Goal: Information Seeking & Learning: Learn about a topic

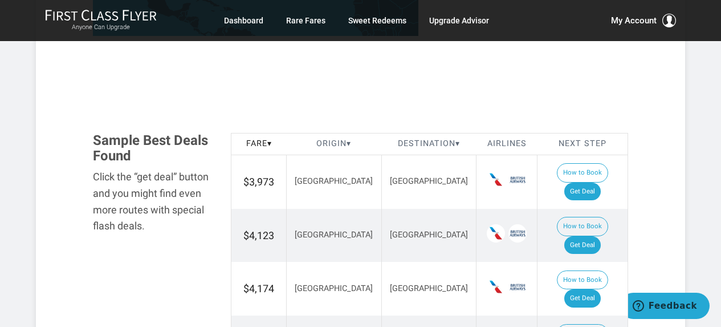
scroll to position [112, 0]
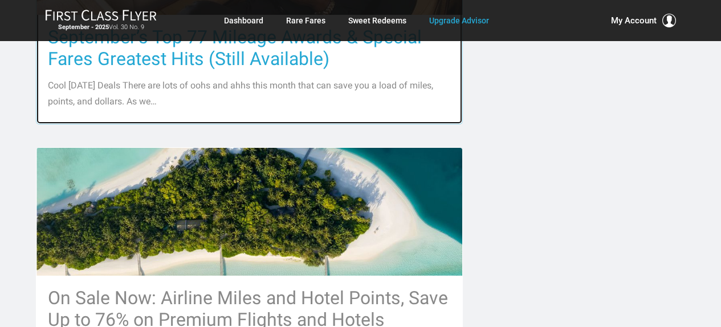
scroll to position [1254, 0]
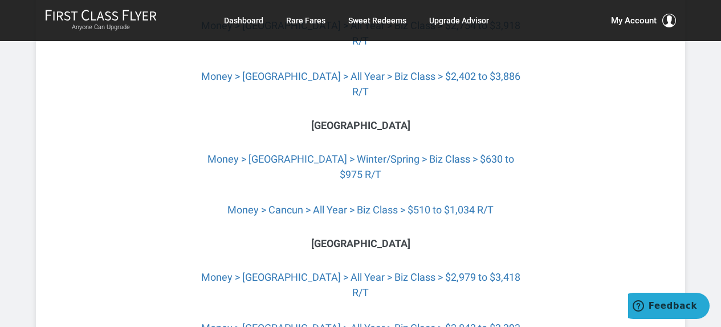
scroll to position [4566, 0]
